Goal: Information Seeking & Learning: Learn about a topic

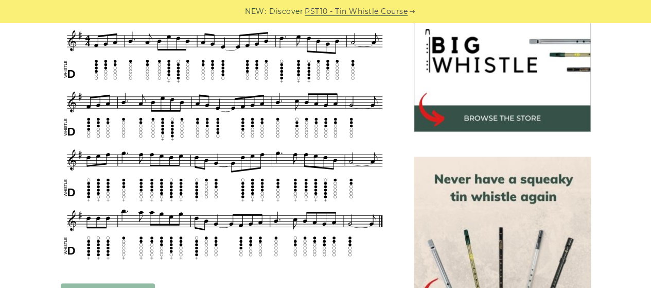
scroll to position [338, 0]
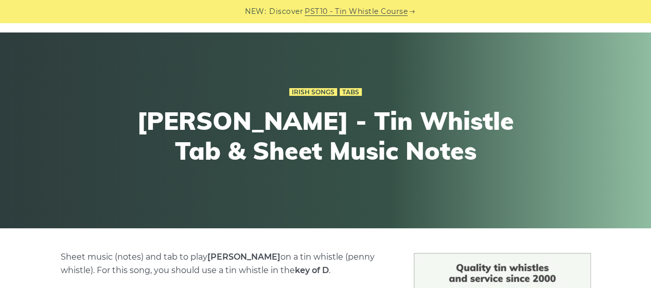
scroll to position [0, 0]
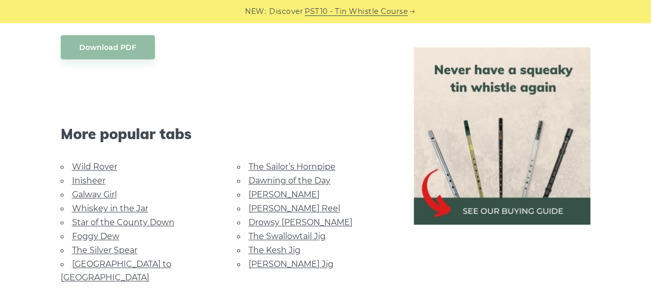
scroll to position [468, 0]
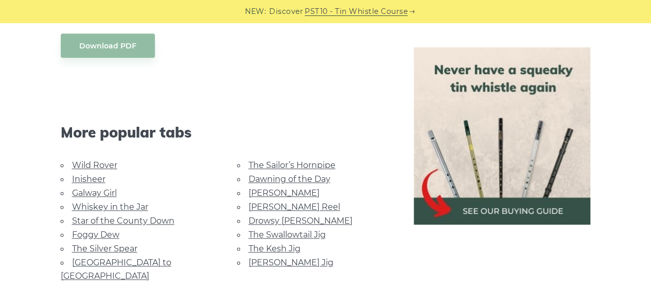
click at [299, 166] on link "The Sailor’s Hornpipe" at bounding box center [291, 165] width 87 height 10
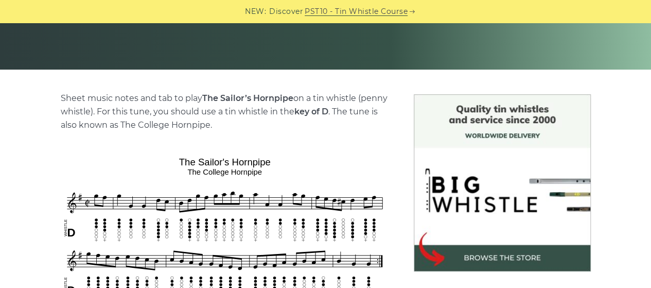
scroll to position [212, 0]
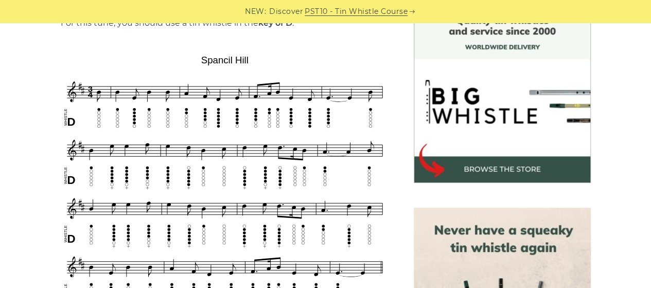
scroll to position [286, 0]
